Goal: Task Accomplishment & Management: Manage account settings

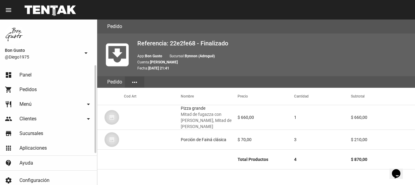
click at [22, 70] on link "dashboard Panel" at bounding box center [48, 75] width 97 height 15
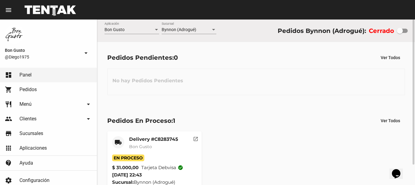
click at [196, 141] on button "open_in_new" at bounding box center [196, 137] width 12 height 12
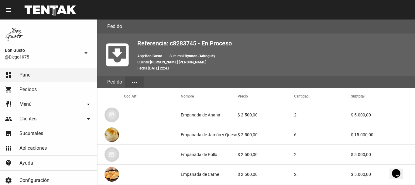
scroll to position [355, 0]
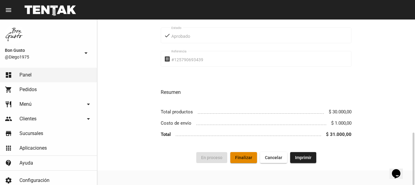
click at [242, 154] on button "Finalizar" at bounding box center [243, 157] width 27 height 11
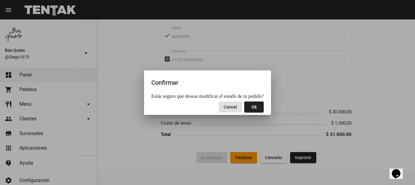
click at [249, 100] on mat-dialog-actions "Cancel Ok" at bounding box center [207, 107] width 113 height 16
click at [252, 104] on span "Ok" at bounding box center [254, 106] width 5 height 5
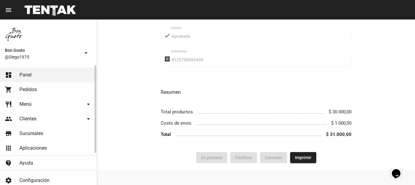
click at [25, 78] on span "Panel" at bounding box center [25, 75] width 12 height 6
